Goal: Task Accomplishment & Management: Manage account settings

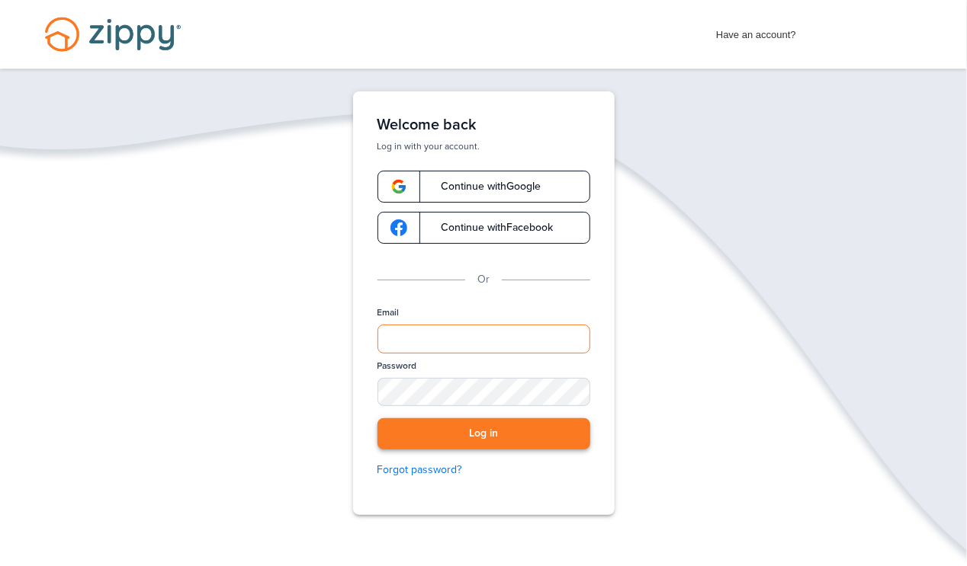
type input "**********"
click at [495, 428] on button "Log in" at bounding box center [483, 434] width 213 height 31
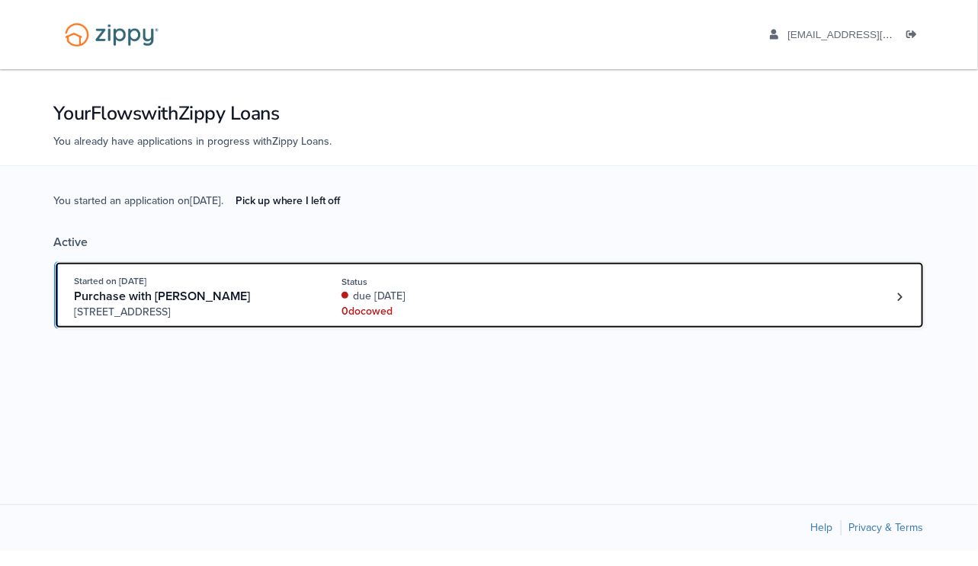
click at [509, 306] on div "0 doc owed" at bounding box center [444, 311] width 204 height 15
